Goal: Task Accomplishment & Management: Use online tool/utility

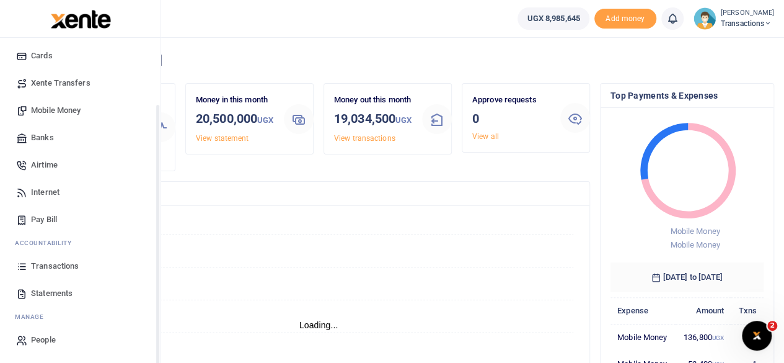
scroll to position [10, 10]
click at [67, 114] on span "Mobile Money" at bounding box center [56, 110] width 50 height 12
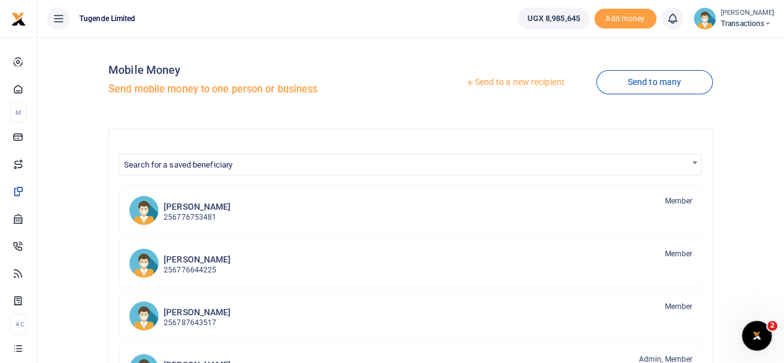
click at [501, 84] on link "Send to a new recipient" at bounding box center [515, 82] width 162 height 22
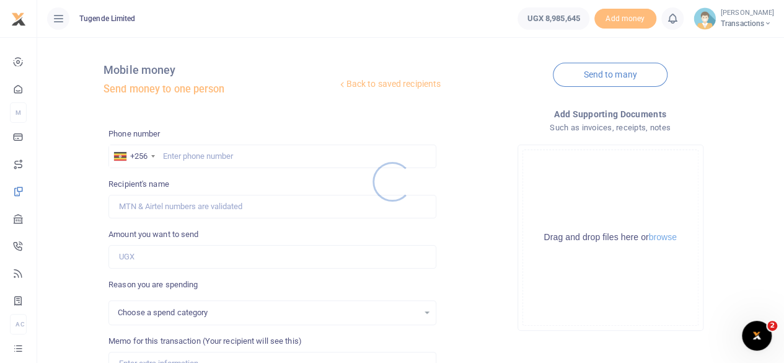
select select
click at [250, 154] on div at bounding box center [392, 181] width 784 height 363
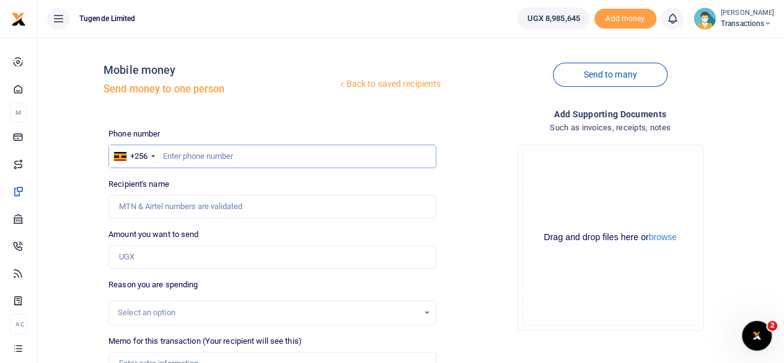
click at [250, 154] on input "text" at bounding box center [272, 156] width 328 height 24
paste input "776989898"
type input "776989898"
type input "[PERSON_NAME]"
type input "776989898"
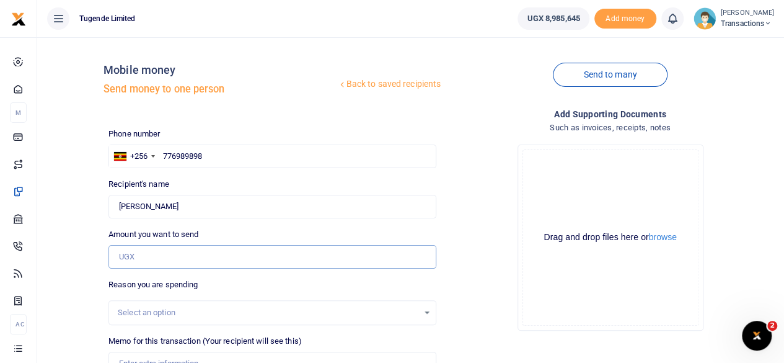
click at [190, 250] on input "Amount you want to send" at bounding box center [272, 257] width 328 height 24
paste input "100,000"
type input "100,000"
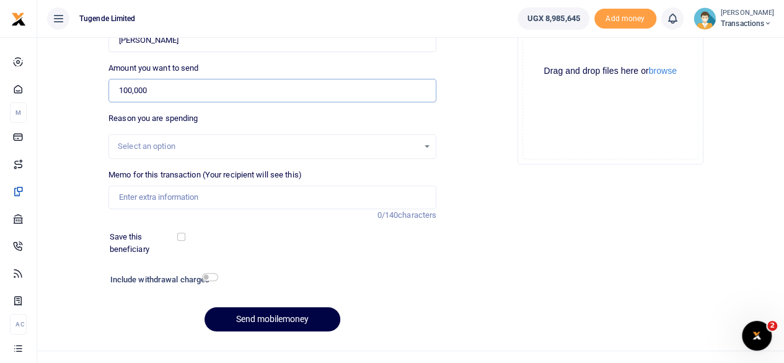
scroll to position [185, 0]
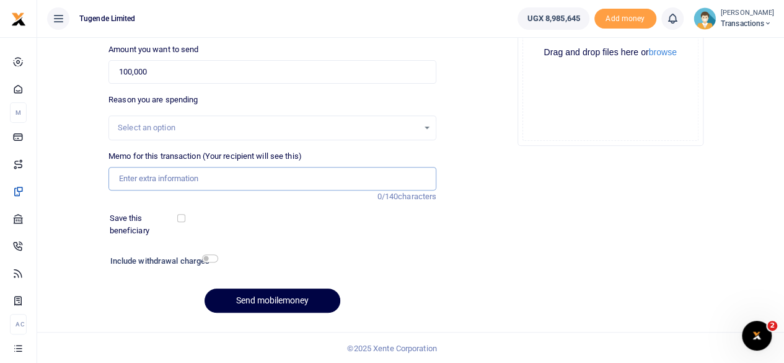
click at [263, 174] on input "Memo for this transaction (Your recipient will see this)" at bounding box center [272, 179] width 328 height 24
paste input "UFJ888C"
type input "UFJ888C"
click at [265, 301] on button "Send mobilemoney" at bounding box center [273, 300] width 136 height 24
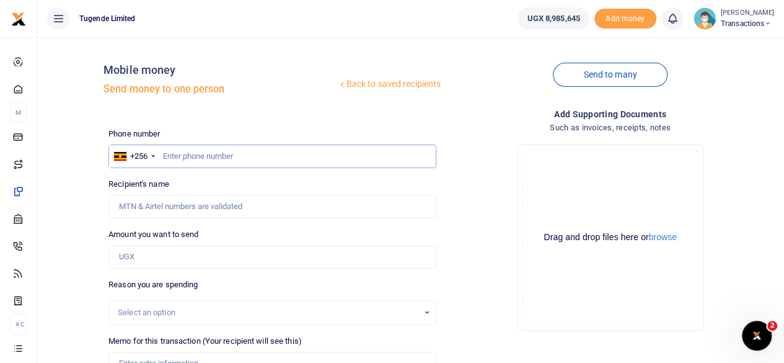
click at [268, 146] on input "text" at bounding box center [272, 156] width 328 height 24
paste input "780679995"
type input "780679995"
type input "Habart Dhaki"
type input "780679995"
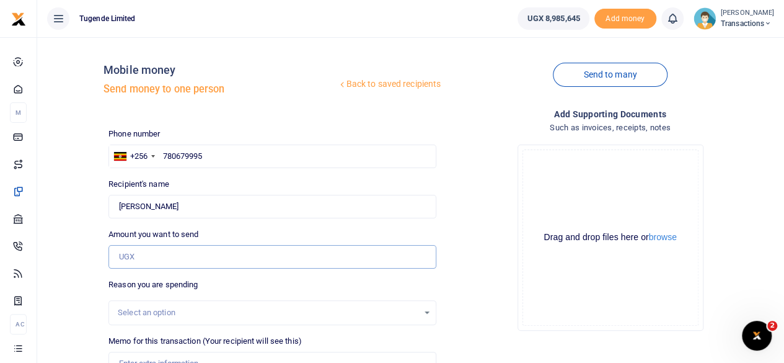
click at [236, 254] on input "Amount you want to send" at bounding box center [272, 257] width 328 height 24
paste input "15000"
type input "15,000"
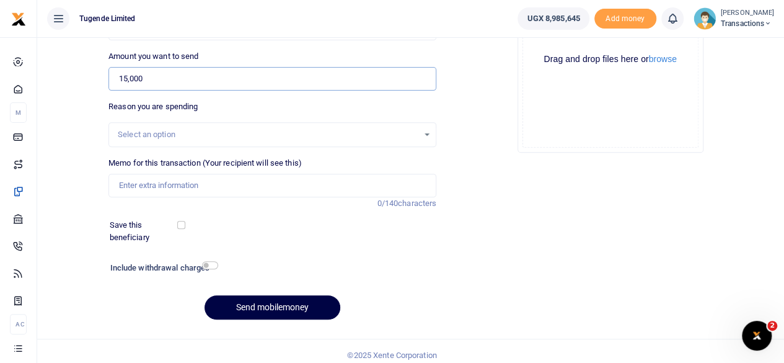
scroll to position [179, 0]
click at [295, 190] on input "Memo for this transaction (Your recipient will see this)" at bounding box center [272, 185] width 328 height 24
paste input "UGA818T"
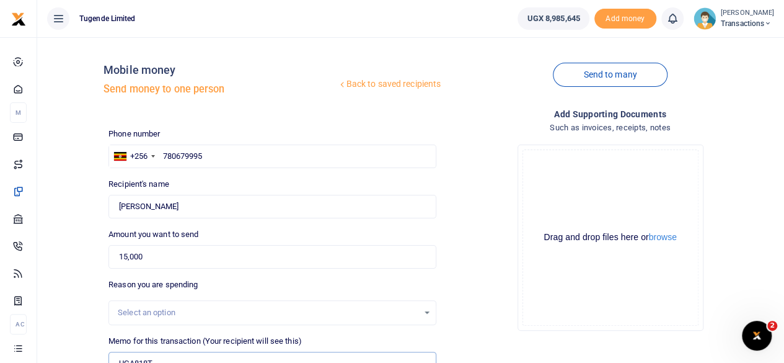
scroll to position [185, 0]
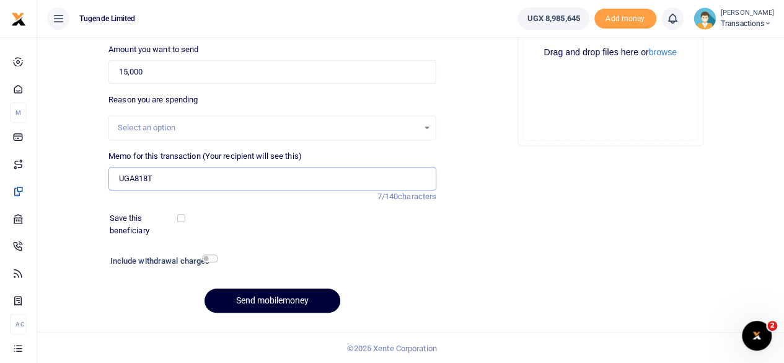
type input "UGA818T"
click at [289, 302] on button "Send mobilemoney" at bounding box center [273, 300] width 136 height 24
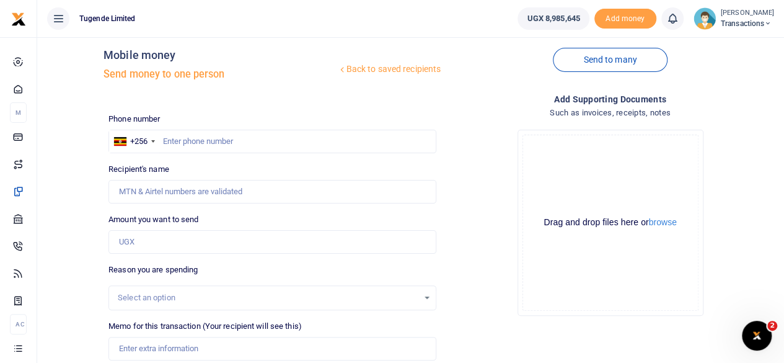
scroll to position [4, 0]
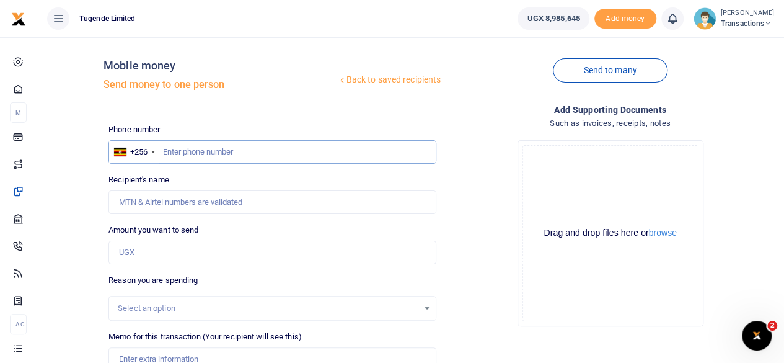
click at [216, 149] on input "text" at bounding box center [272, 152] width 328 height 24
paste input "754553104"
type input "754553104"
type input "Musitafa Zzinabala"
click at [231, 246] on input "Amount you want to send" at bounding box center [272, 252] width 328 height 24
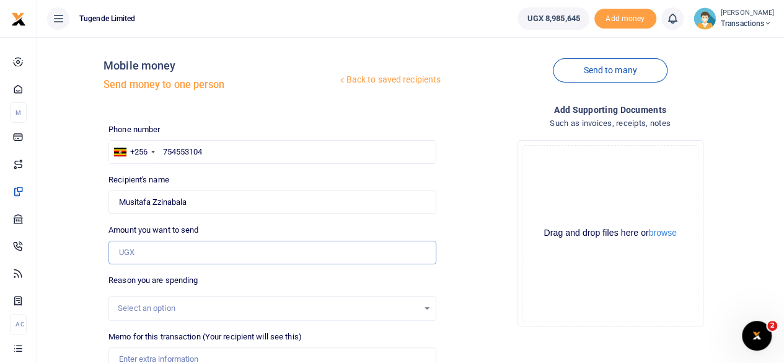
paste input "40,000"
type input "40,000"
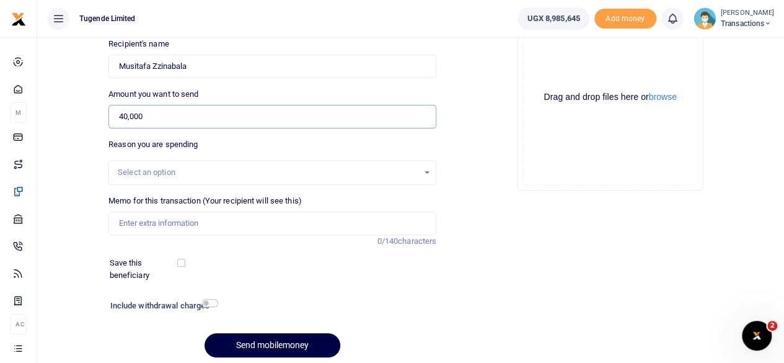
scroll to position [141, 0]
click at [210, 211] on input "Memo for this transaction (Your recipient will see this)" at bounding box center [272, 223] width 328 height 24
paste input "UGD703L"
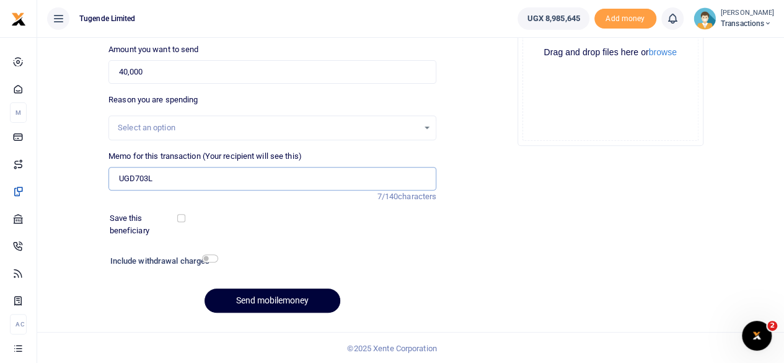
type input "UGD703L"
click at [267, 298] on button "Send mobilemoney" at bounding box center [273, 300] width 136 height 24
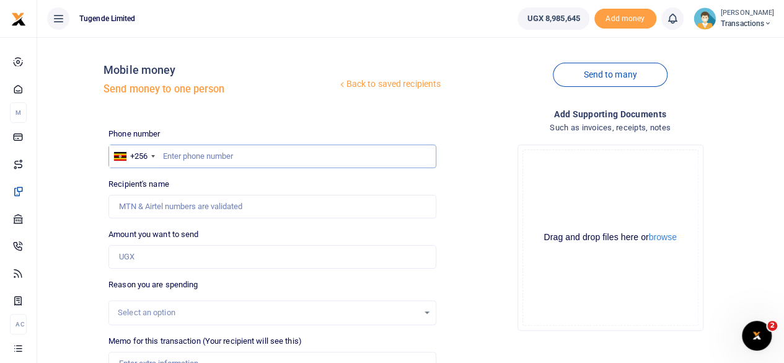
click at [254, 165] on input "text" at bounding box center [272, 156] width 328 height 24
paste input "707755430"
type input "707755430"
type input "Umaru Kozaala"
click at [231, 258] on input "Amount you want to send" at bounding box center [272, 257] width 328 height 24
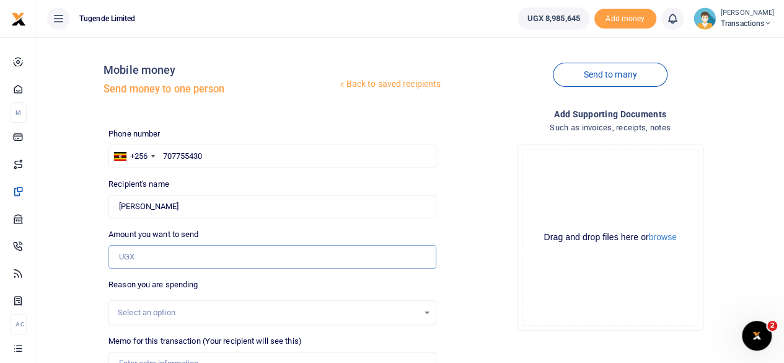
paste input "30000"
type input "30,000"
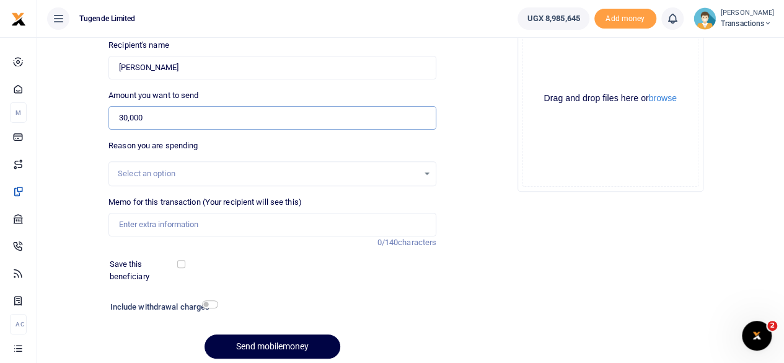
scroll to position [145, 0]
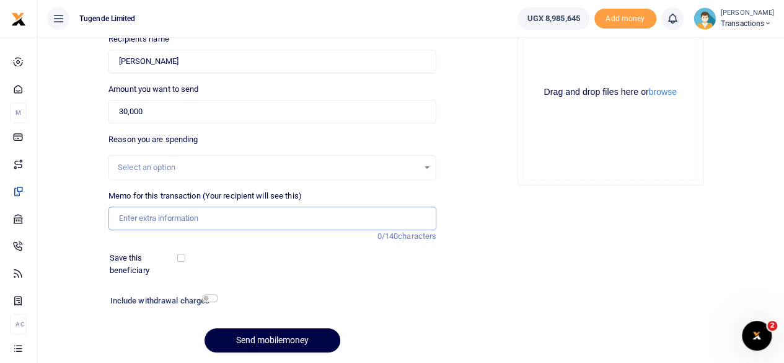
click at [161, 213] on input "Memo for this transaction (Your recipient will see this)" at bounding box center [272, 218] width 328 height 24
paste input "UFZ550Q"
type input "UFZ550Q"
click at [284, 339] on button "Send mobilemoney" at bounding box center [273, 340] width 136 height 24
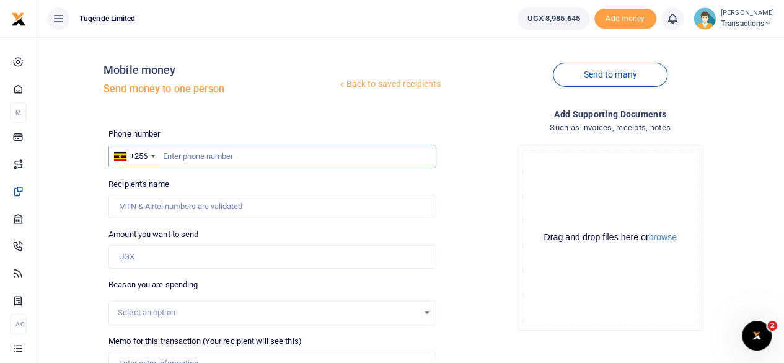
click at [265, 153] on input "text" at bounding box center [272, 156] width 328 height 24
paste input "759457692"
type input "759457692"
type input "[PERSON_NAME]"
click at [193, 256] on input "Amount you want to send" at bounding box center [272, 257] width 328 height 24
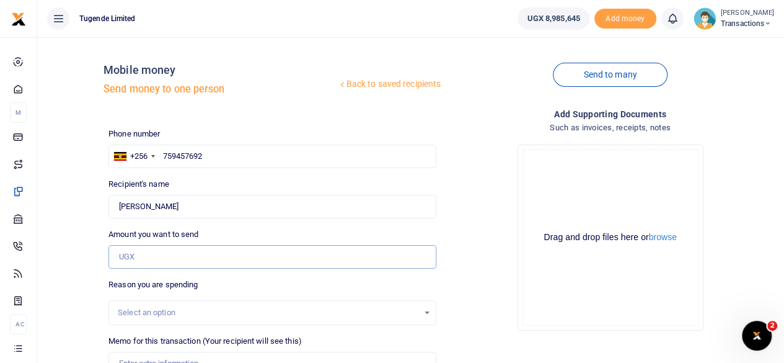
paste input "45,000"
type input "45,000"
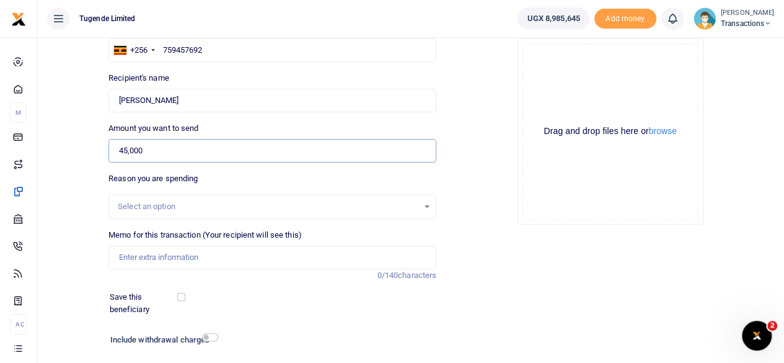
scroll to position [107, 0]
click at [218, 260] on input "Memo for this transaction (Your recipient will see this)" at bounding box center [272, 257] width 328 height 24
paste input "UGC784A"
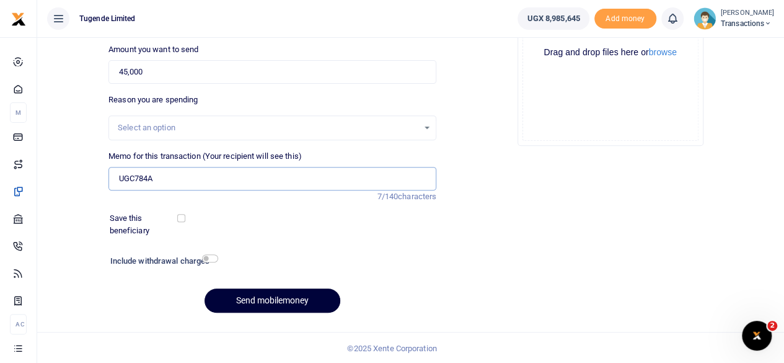
type input "UGC784A"
click at [258, 293] on button "Send mobilemoney" at bounding box center [273, 300] width 136 height 24
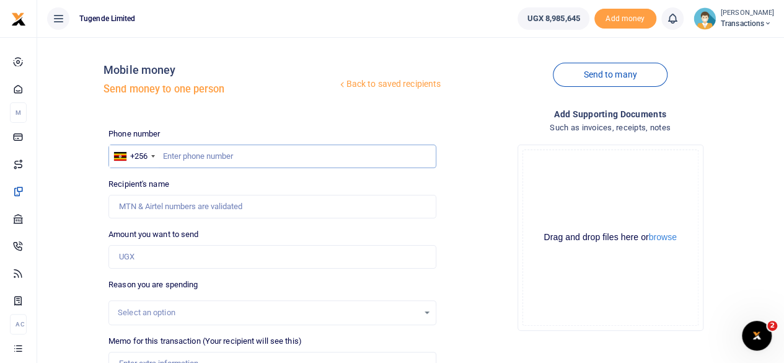
click at [260, 153] on input "text" at bounding box center [272, 156] width 328 height 24
paste input "758959625"
type input "758959625"
type input "Brian Ssenfuma"
click at [206, 254] on input "Amount you want to send" at bounding box center [272, 257] width 328 height 24
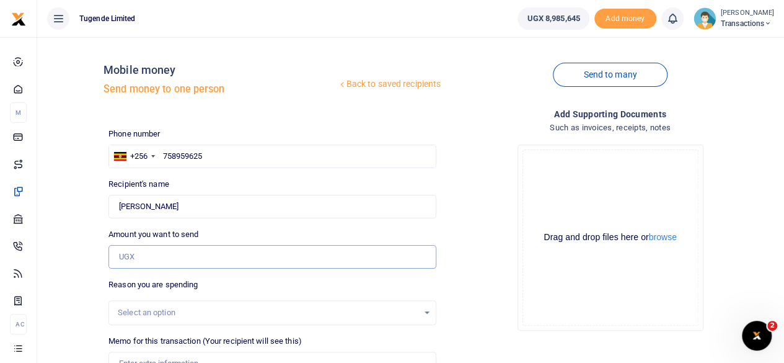
paste input "30,000"
type input "30,000"
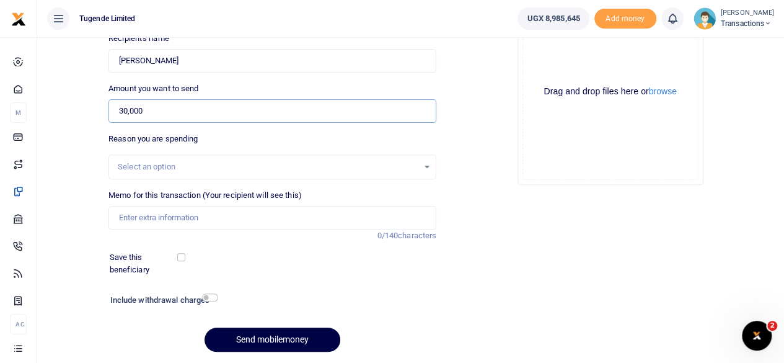
scroll to position [148, 0]
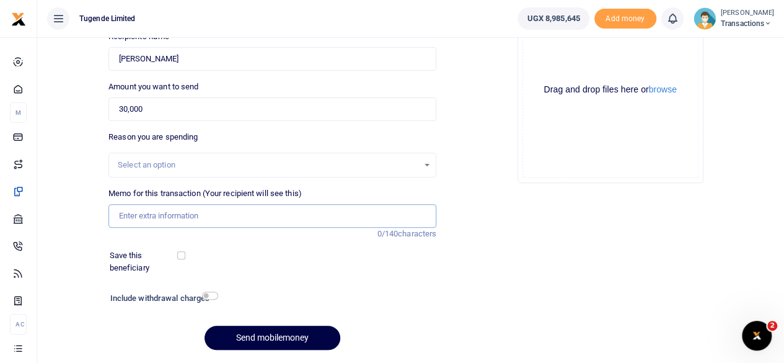
click at [229, 210] on input "Memo for this transaction (Your recipient will see this)" at bounding box center [272, 216] width 328 height 24
paste input "UMA007AK"
type input "UMA007AK"
click at [273, 333] on button "Send mobilemoney" at bounding box center [273, 337] width 136 height 24
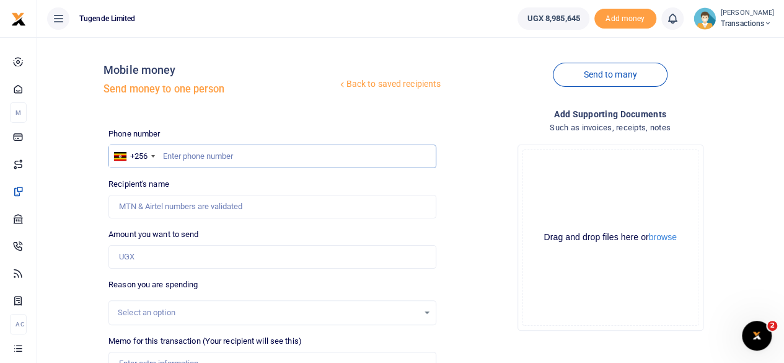
click at [248, 162] on input "text" at bounding box center [272, 156] width 328 height 24
paste input "751330967"
type input "751330967"
click at [177, 255] on input "Amount you want to send" at bounding box center [272, 257] width 328 height 24
paste input "31,000"
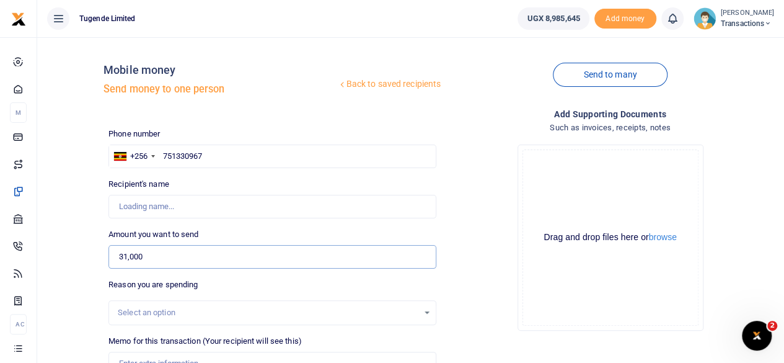
type input "31,000"
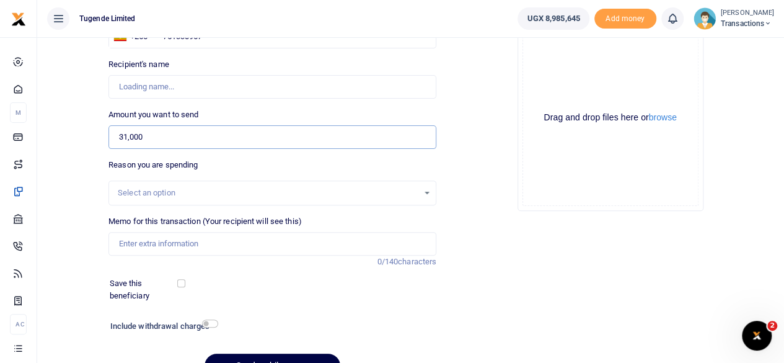
scroll to position [121, 0]
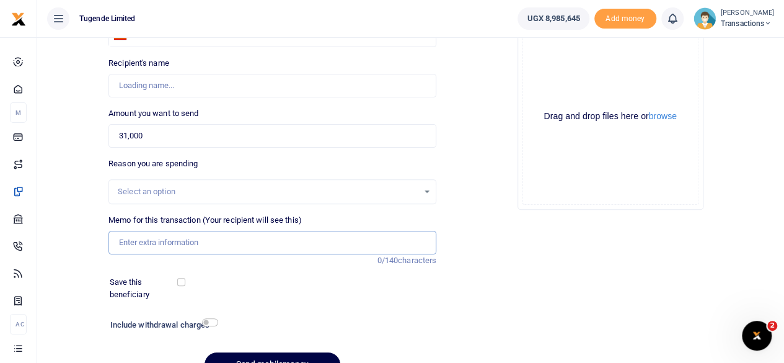
click at [229, 234] on input "Memo for this transaction (Your recipient will see this)" at bounding box center [272, 243] width 328 height 24
paste input "UGC186G"
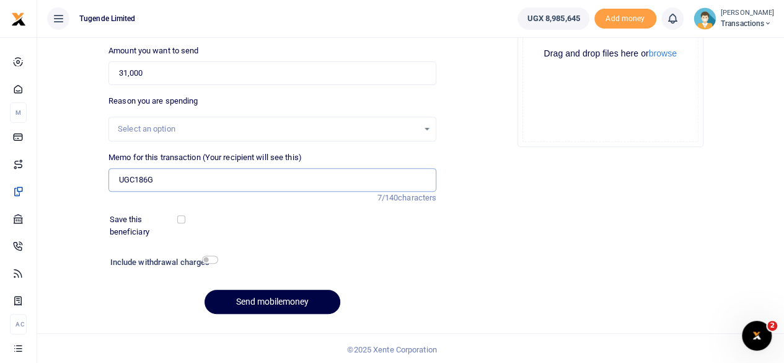
scroll to position [0, 0]
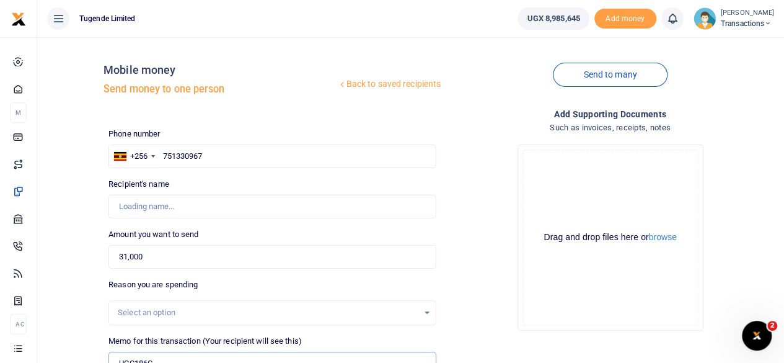
type input "UGC186G"
click at [240, 147] on input "751330967" at bounding box center [272, 156] width 328 height 24
click at [164, 154] on input "751330967" at bounding box center [272, 156] width 328 height 24
click at [207, 153] on input "751330967" at bounding box center [272, 156] width 328 height 24
type input "7"
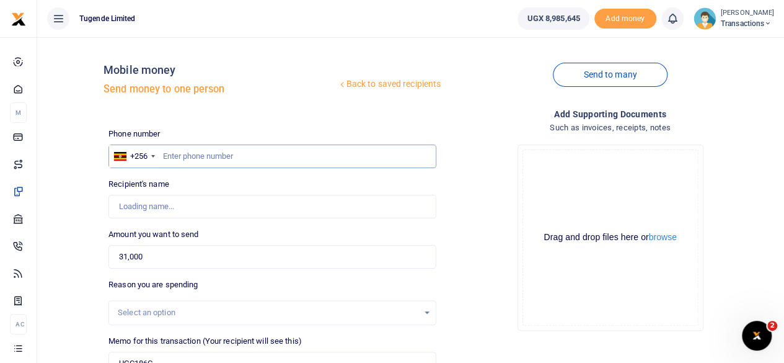
click at [333, 159] on input "text" at bounding box center [272, 156] width 328 height 24
paste input "751330967"
type input "7"
paste input "756325764"
type input "756325764"
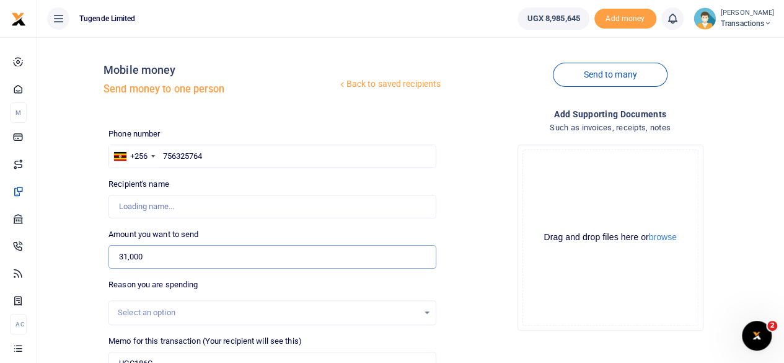
click at [231, 255] on input "31,000" at bounding box center [272, 257] width 328 height 24
type input "3"
paste input "62000"
type input "N"
paste input "62000"
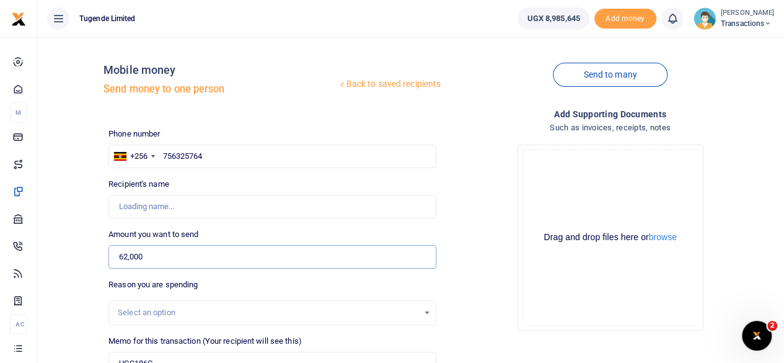
type input "62,000"
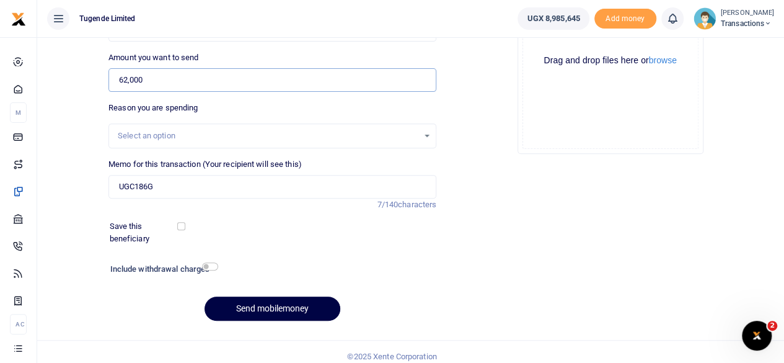
scroll to position [177, 0]
click at [174, 183] on input "UGC186G" at bounding box center [272, 186] width 328 height 24
paste input "E642R"
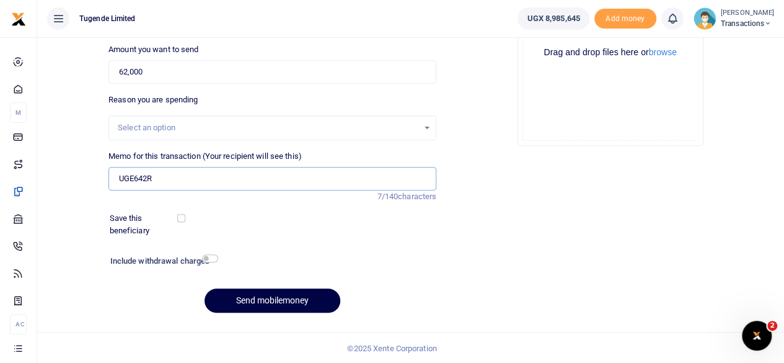
scroll to position [185, 0]
type input "UGE642R"
click at [261, 299] on button "Send mobilemoney" at bounding box center [273, 300] width 136 height 24
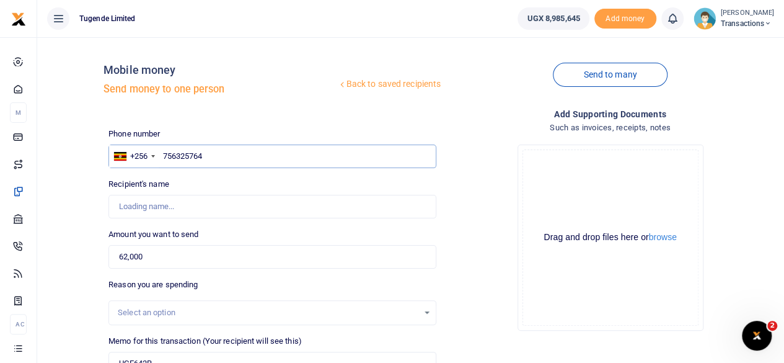
click at [162, 158] on input "756325764" at bounding box center [272, 156] width 328 height 24
